Goal: Find contact information: Find contact information

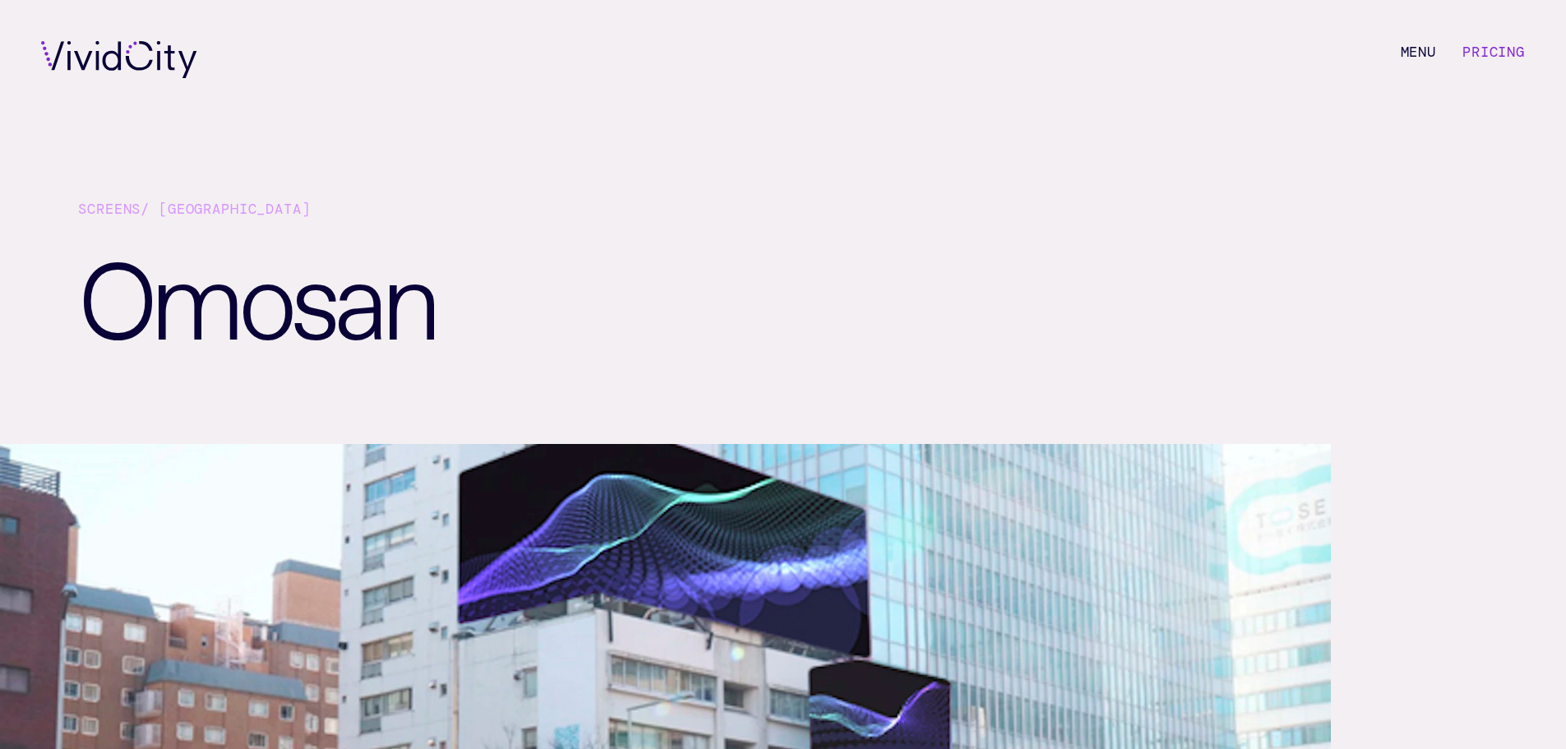
click at [1491, 65] on li "Pricing" at bounding box center [1493, 59] width 62 height 37
click at [1490, 51] on link "Pricing" at bounding box center [1493, 52] width 62 height 18
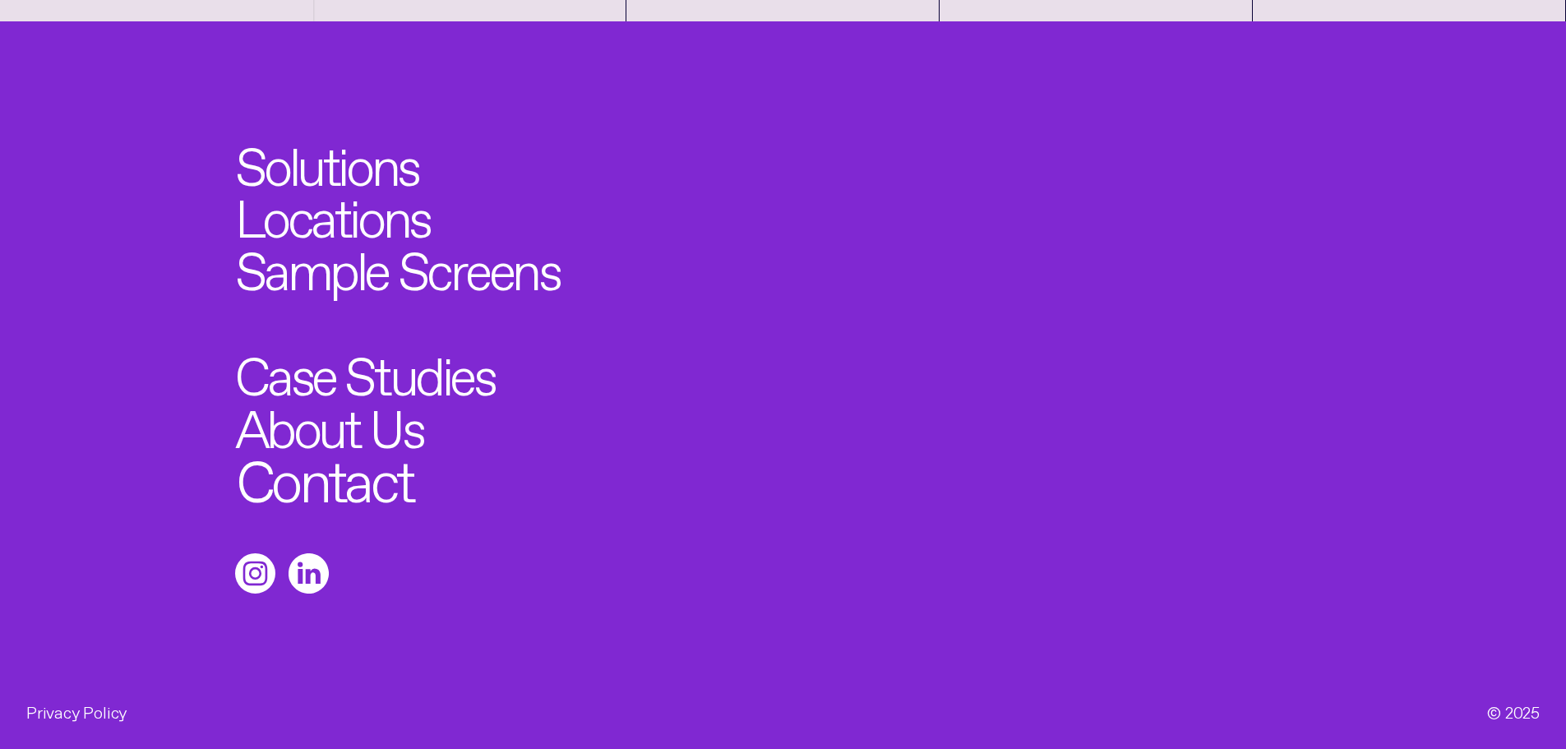
scroll to position [2155, 0]
click at [360, 487] on link "Contact" at bounding box center [324, 475] width 177 height 58
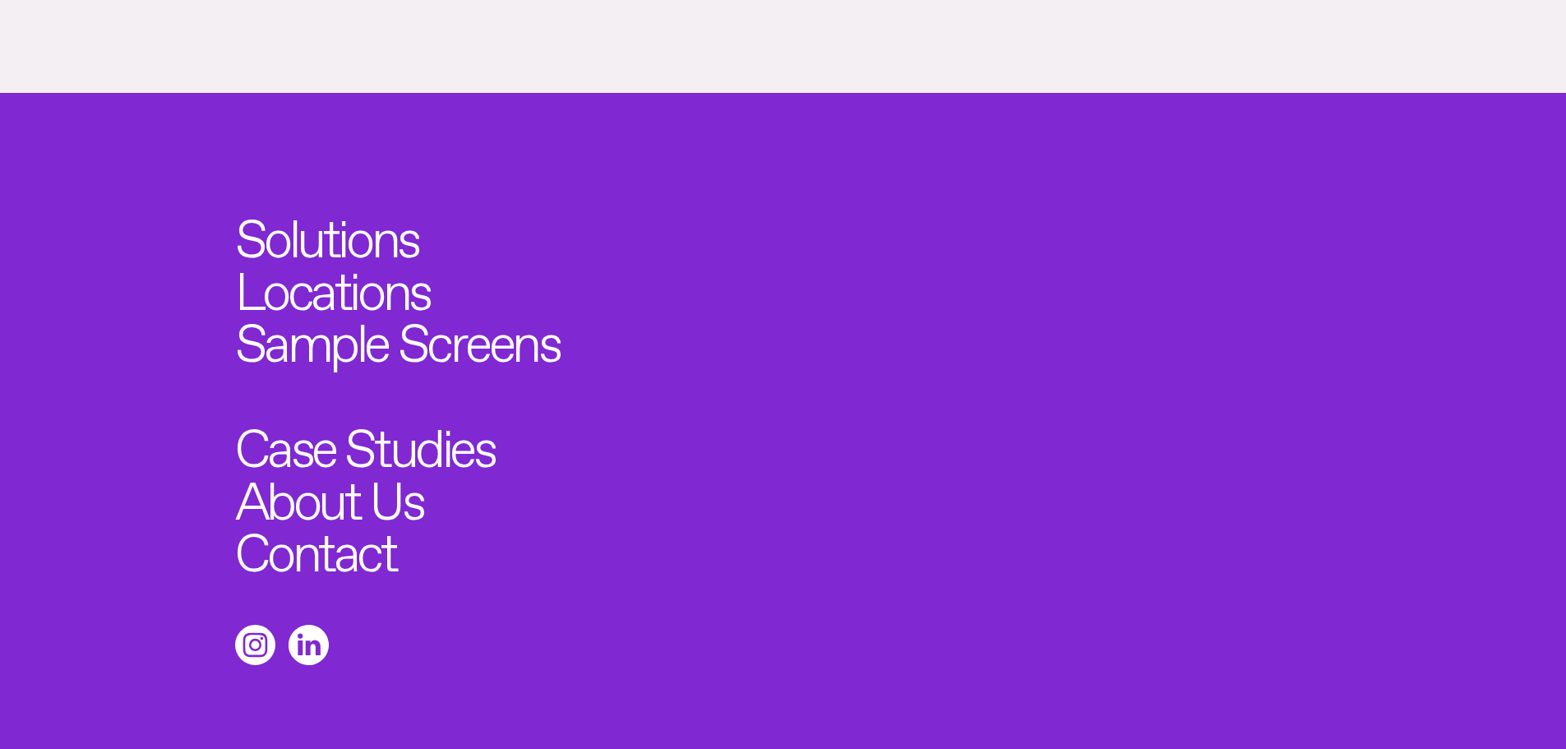
scroll to position [1618, 0]
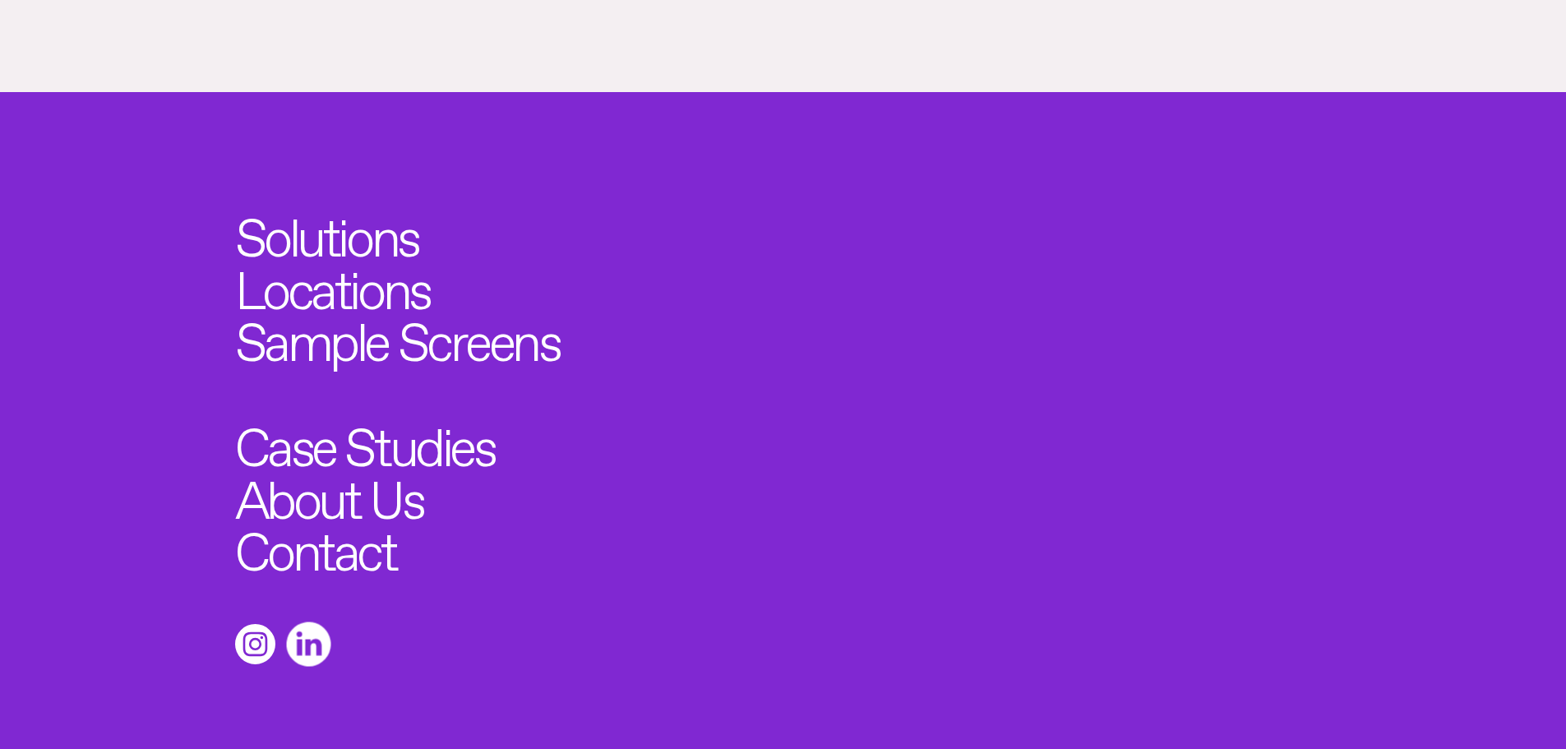
click at [294, 622] on icon at bounding box center [308, 644] width 44 height 44
click at [340, 516] on link "Contact" at bounding box center [324, 545] width 177 height 58
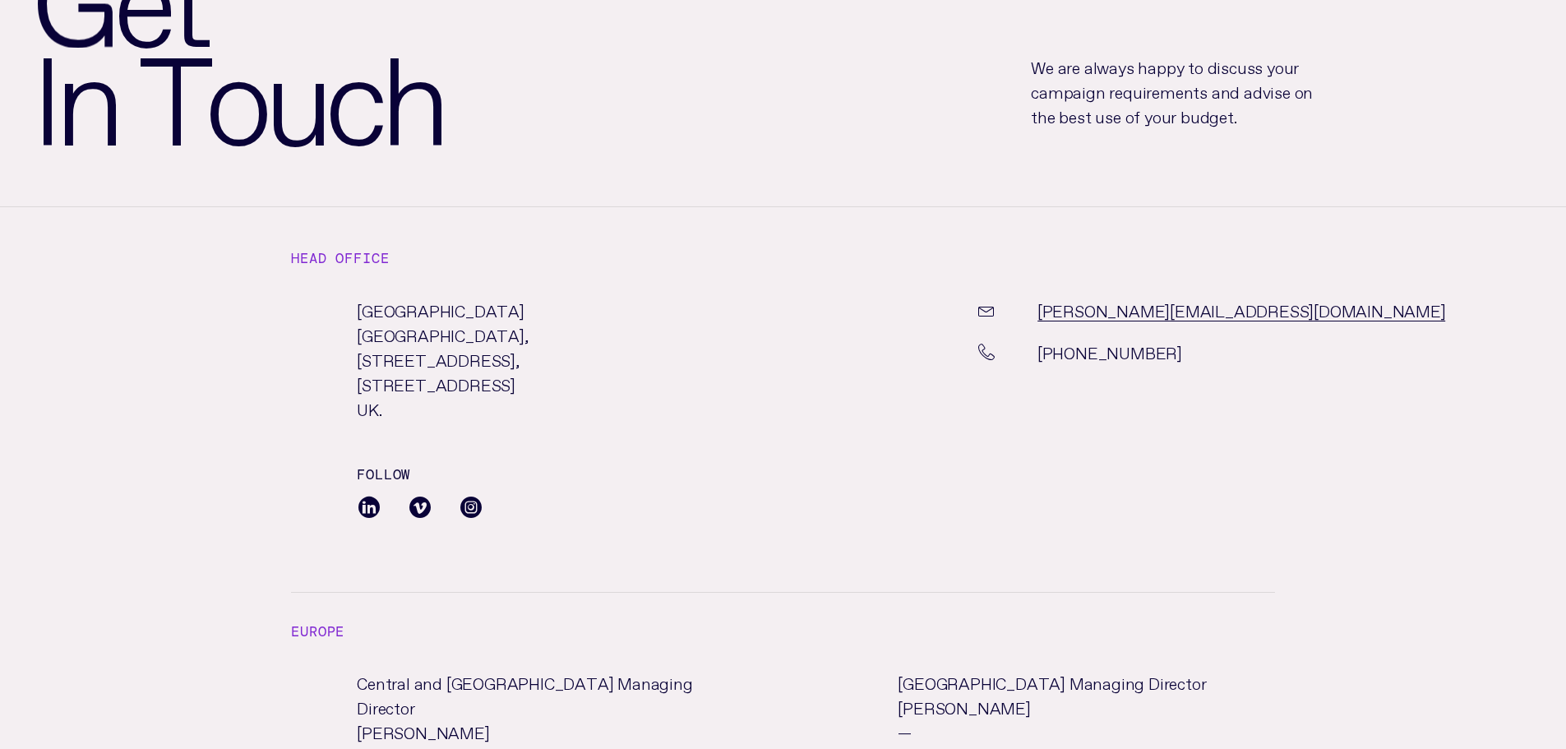
scroll to position [247, 0]
drag, startPoint x: 1212, startPoint y: 312, endPoint x: 1045, endPoint y: 316, distance: 166.9
click at [1045, 316] on div "[PERSON_NAME][EMAIL_ADDRESS][DOMAIN_NAME]" at bounding box center [1139, 317] width 409 height 42
click at [1250, 326] on div "[PERSON_NAME][EMAIL_ADDRESS][DOMAIN_NAME]" at bounding box center [1139, 317] width 409 height 42
drag, startPoint x: 1232, startPoint y: 312, endPoint x: 1037, endPoint y: 312, distance: 195.6
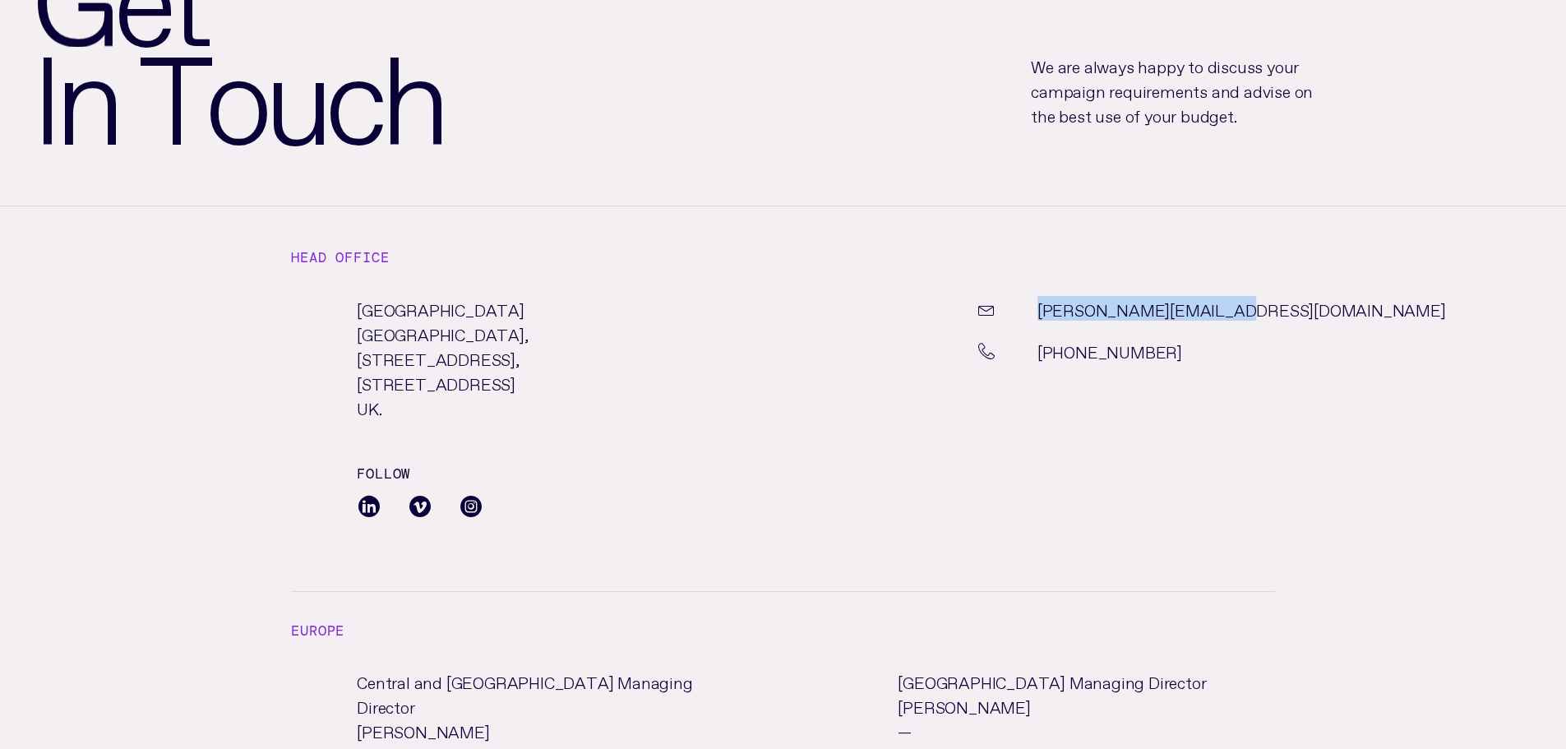
click at [1037, 312] on div "[PERSON_NAME][EMAIL_ADDRESS][DOMAIN_NAME]" at bounding box center [1139, 317] width 409 height 42
copy link "[PERSON_NAME][EMAIL_ADDRESS][DOMAIN_NAME]"
